Goal: Check status: Check status

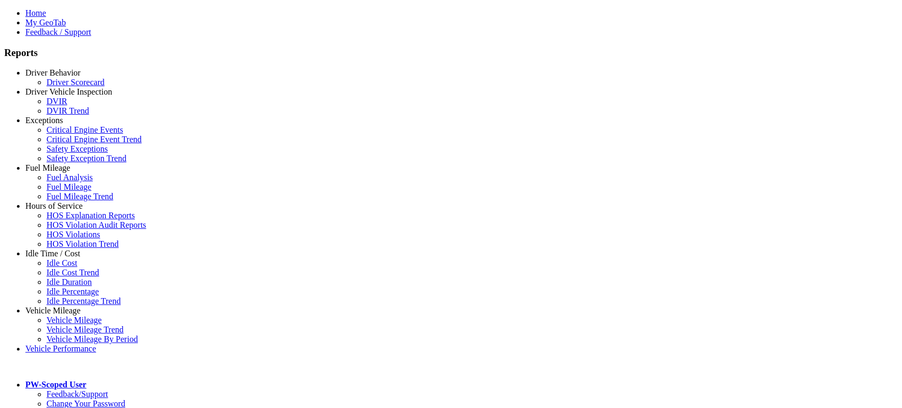
click at [62, 77] on link "Driver Behavior" at bounding box center [52, 72] width 55 height 9
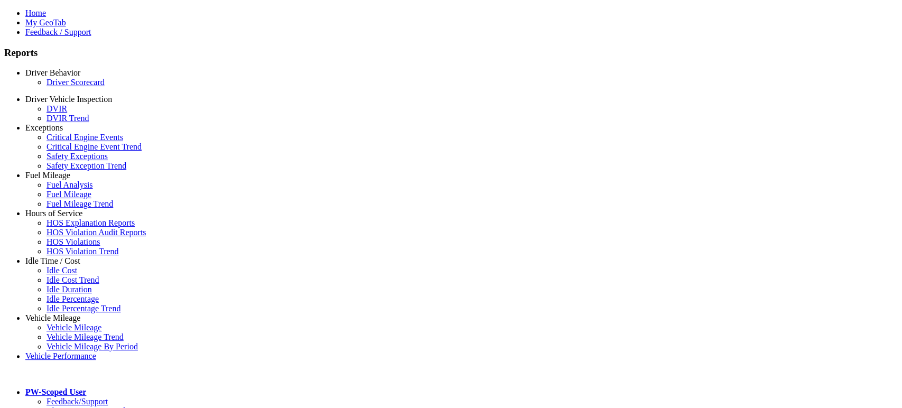
click at [57, 87] on link "Driver Scorecard" at bounding box center [76, 82] width 58 height 9
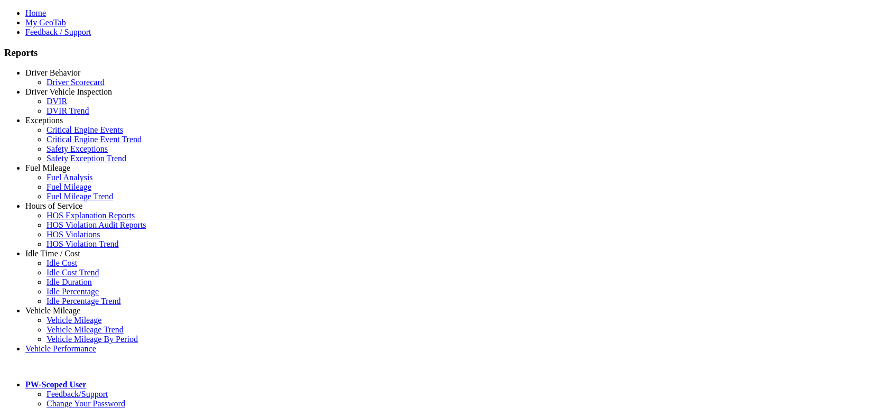
drag, startPoint x: 648, startPoint y: 110, endPoint x: 643, endPoint y: 115, distance: 7.2
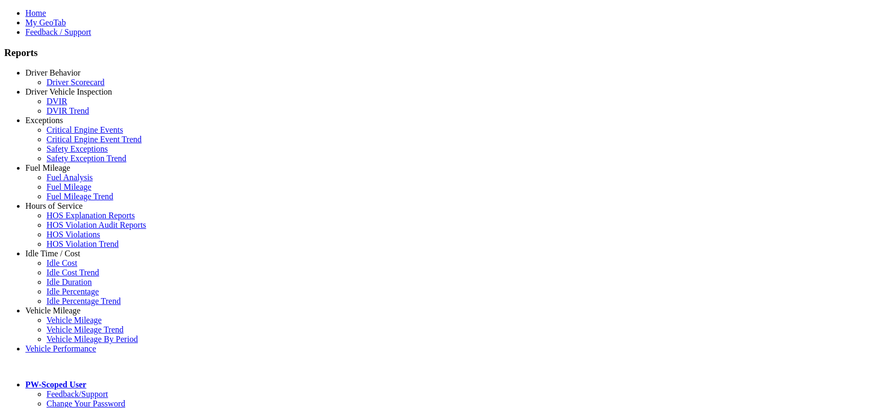
select select "**"
drag, startPoint x: 574, startPoint y: 180, endPoint x: 527, endPoint y: 197, distance: 50.0
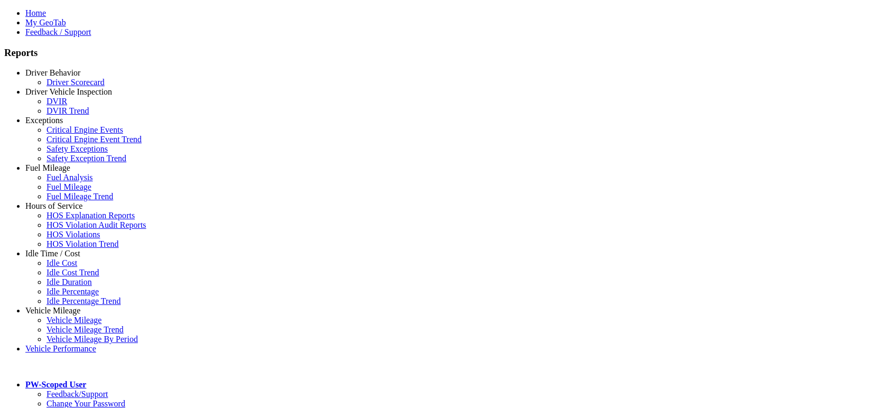
drag, startPoint x: 568, startPoint y: 176, endPoint x: 542, endPoint y: 181, distance: 26.4
click at [86, 380] on link "PW-Scoped User" at bounding box center [55, 384] width 61 height 9
click at [74, 407] on link "Log Off" at bounding box center [60, 413] width 27 height 9
